Goal: Find specific page/section: Find specific page/section

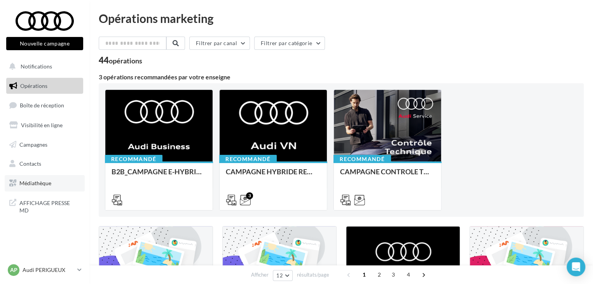
click at [51, 185] on span "Médiathèque" at bounding box center [35, 182] width 32 height 7
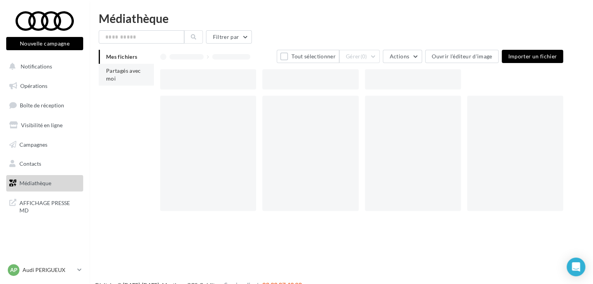
click at [124, 76] on li "Partagés avec moi" at bounding box center [126, 75] width 55 height 22
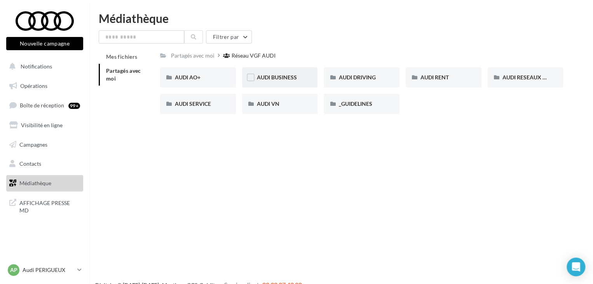
click at [275, 78] on span "AUDI BUSINESS" at bounding box center [277, 77] width 40 height 7
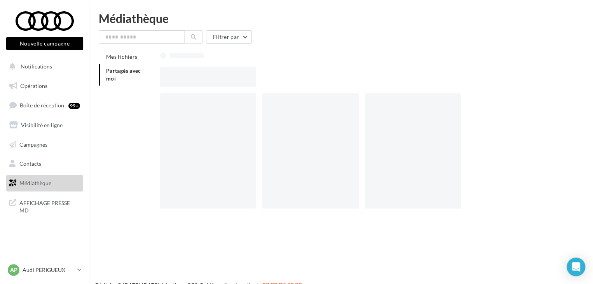
click at [275, 78] on div at bounding box center [364, 77] width 409 height 20
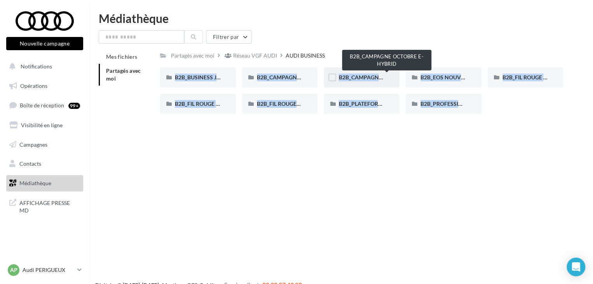
click at [360, 78] on span "B2B_CAMPAGNE OCTOBRE E-HYBRID" at bounding box center [386, 77] width 96 height 7
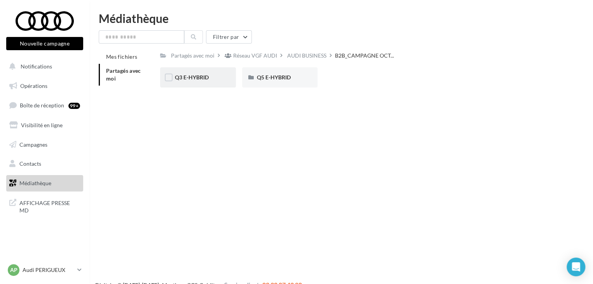
click at [186, 85] on div "Q3 E-HYBRID" at bounding box center [198, 77] width 76 height 20
click at [267, 80] on span "META" at bounding box center [264, 77] width 15 height 7
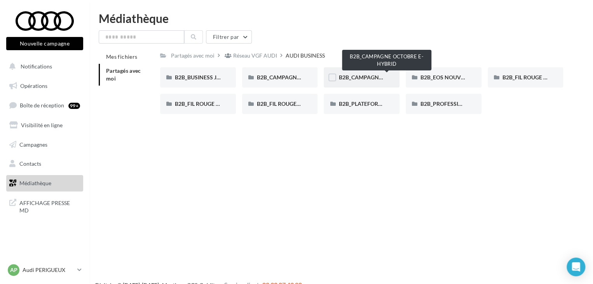
click at [360, 76] on span "B2B_CAMPAGNE OCTOBRE E-HYBRID" at bounding box center [386, 77] width 96 height 7
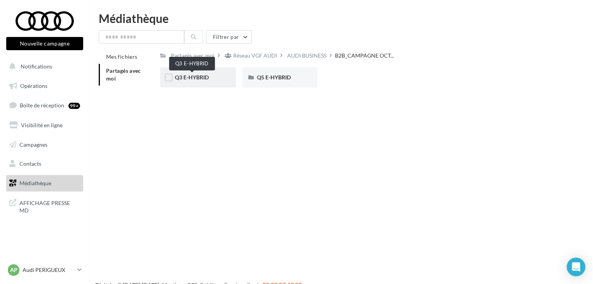
click at [195, 77] on span "Q3 E-HYBRID" at bounding box center [192, 77] width 34 height 7
click at [185, 81] on div "LINKEDIN" at bounding box center [198, 77] width 46 height 8
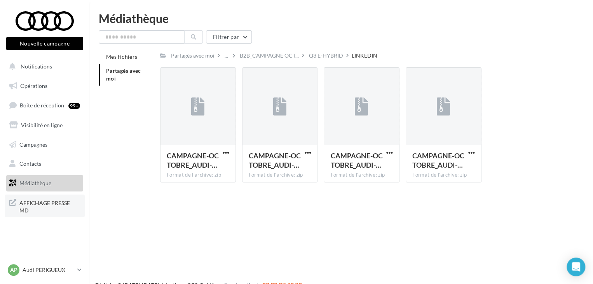
click at [54, 200] on span "AFFICHAGE PRESSE MD" at bounding box center [49, 205] width 61 height 17
